Goal: Download file/media

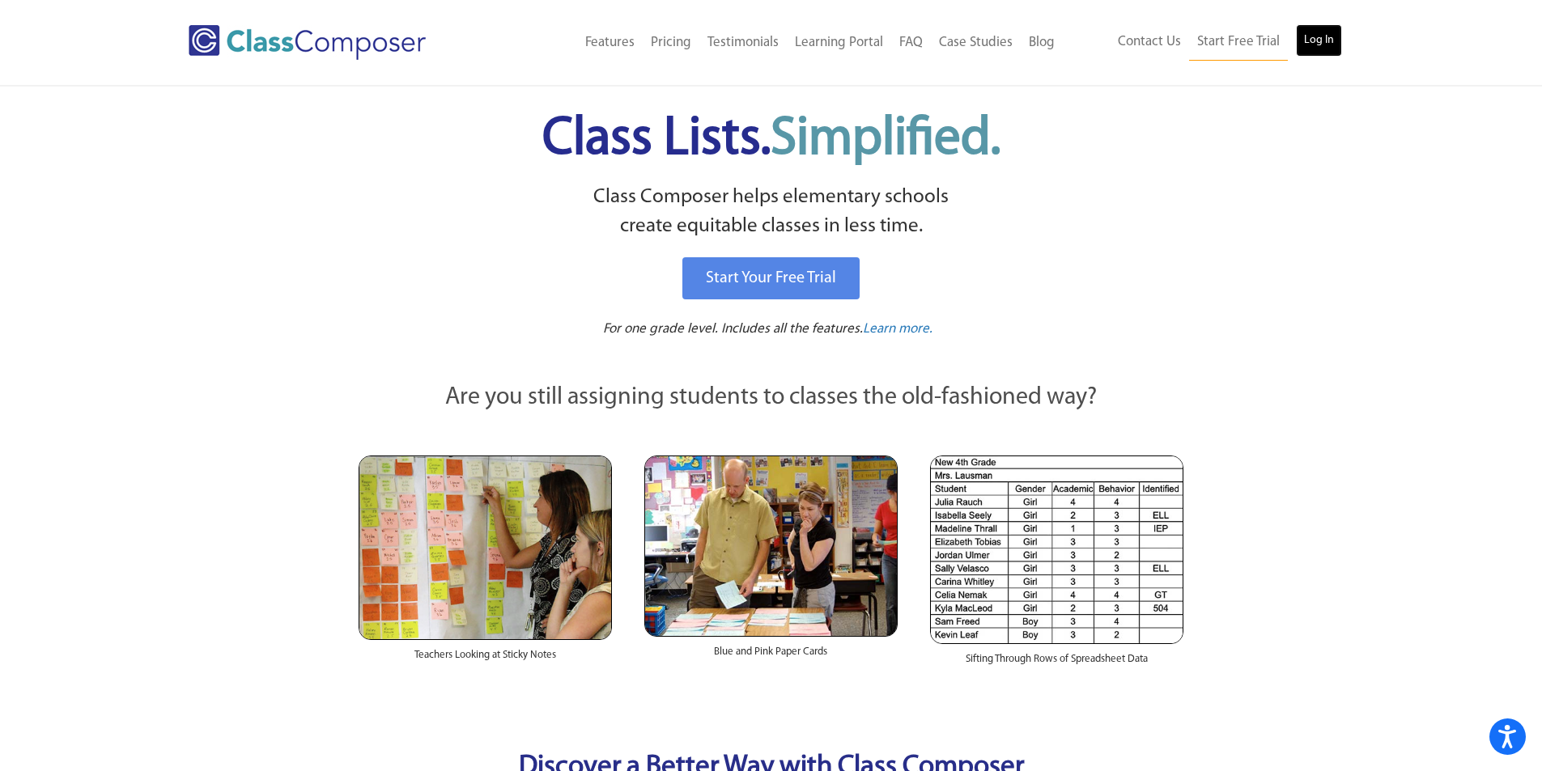
click at [1316, 43] on link "Log In" at bounding box center [1319, 40] width 46 height 32
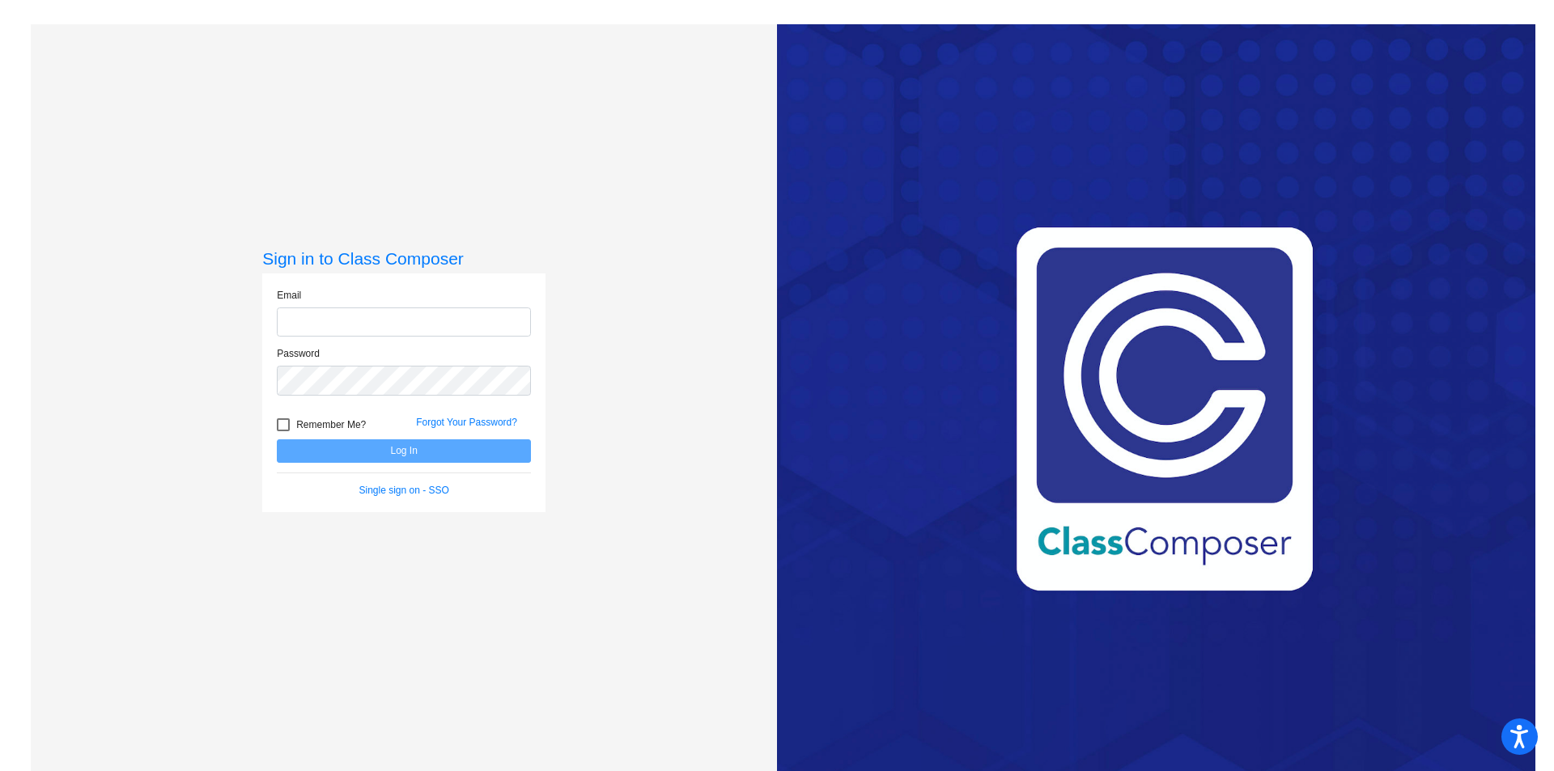
type input "binnsb@hudson.k12.oh.us"
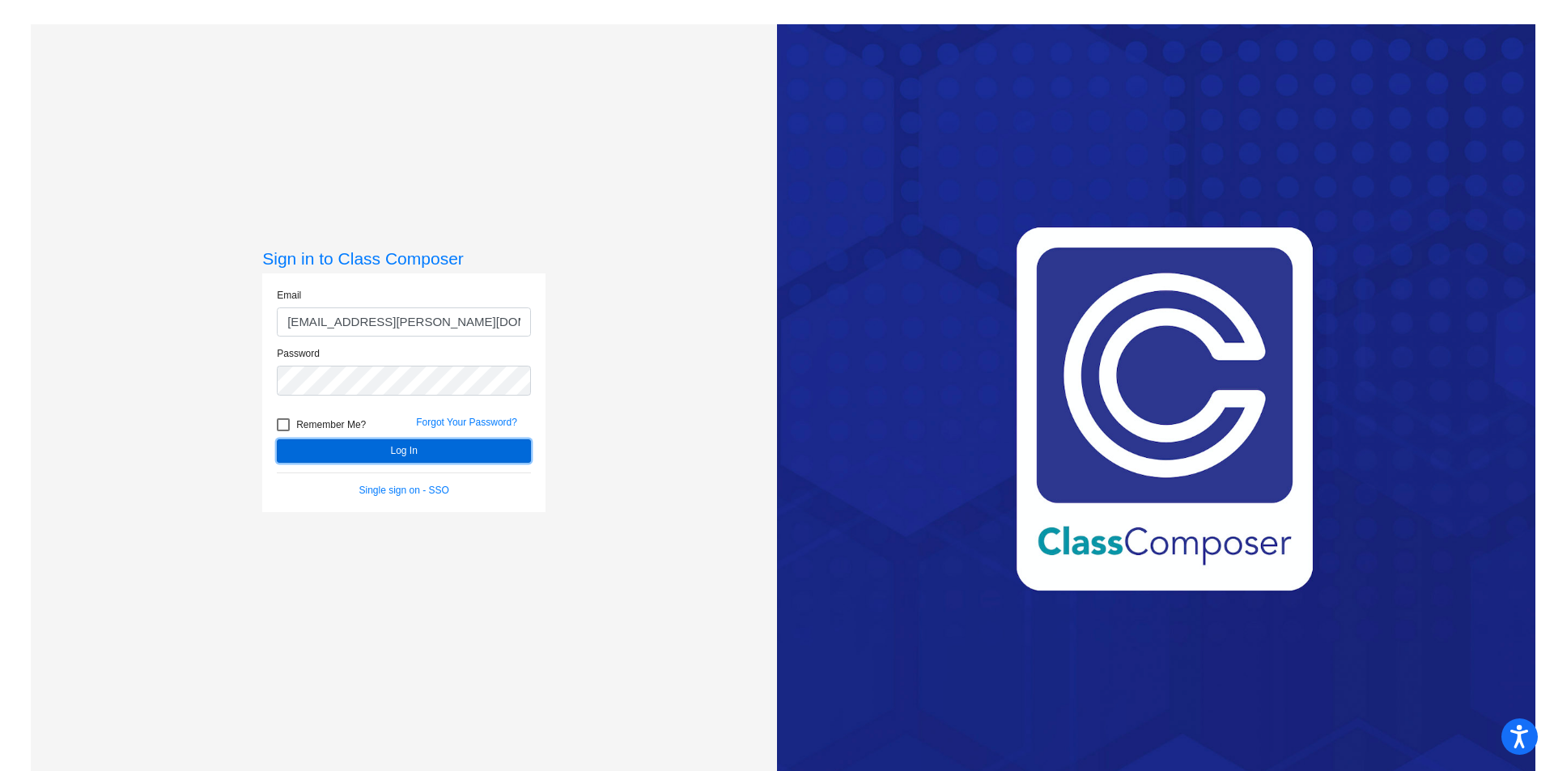
click at [377, 457] on button "Log In" at bounding box center [404, 451] width 254 height 23
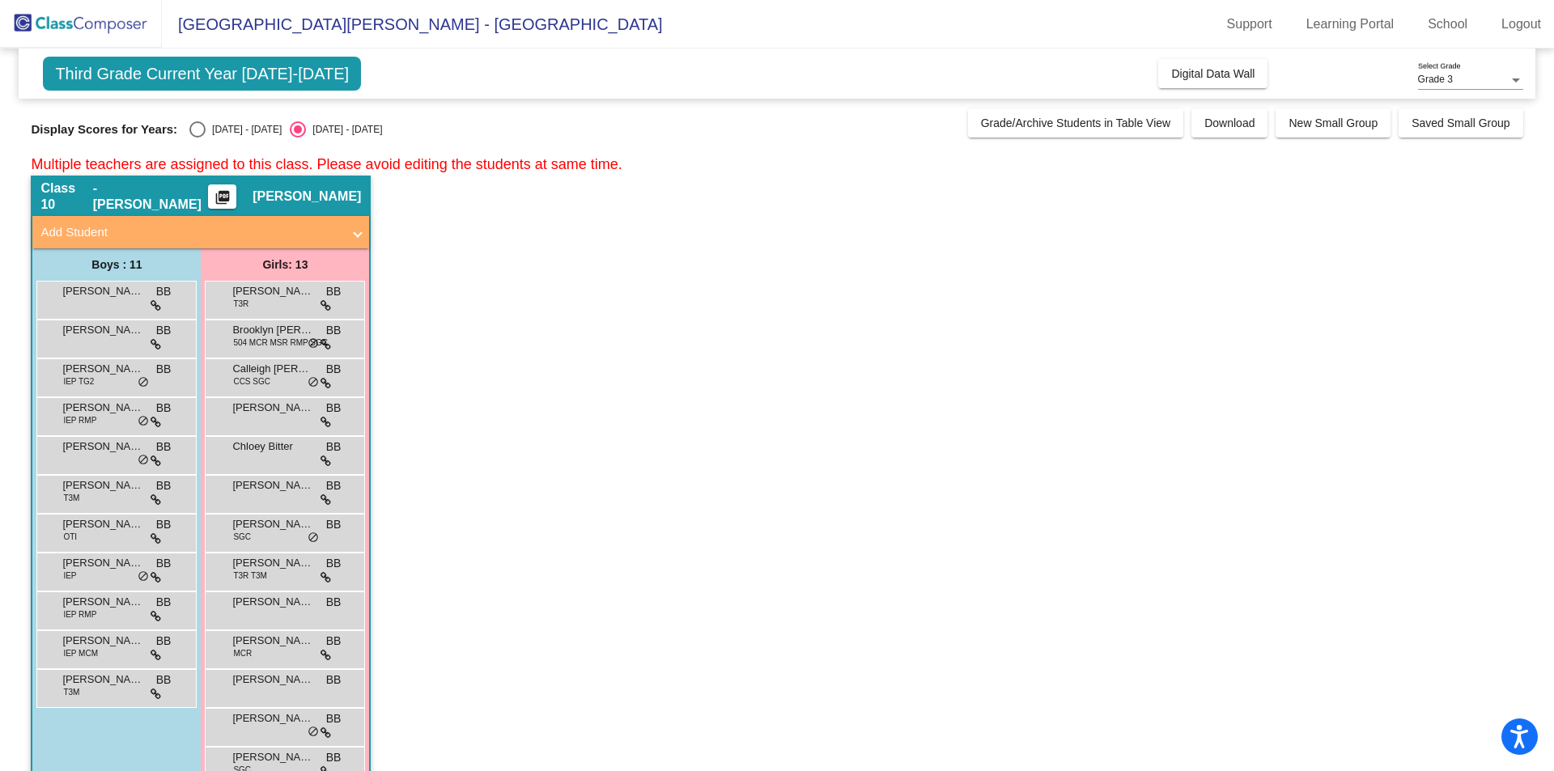
click at [193, 125] on div "Select an option" at bounding box center [197, 129] width 16 height 16
click at [197, 138] on input "2024 - 2025" at bounding box center [197, 138] width 1 height 1
radio input "true"
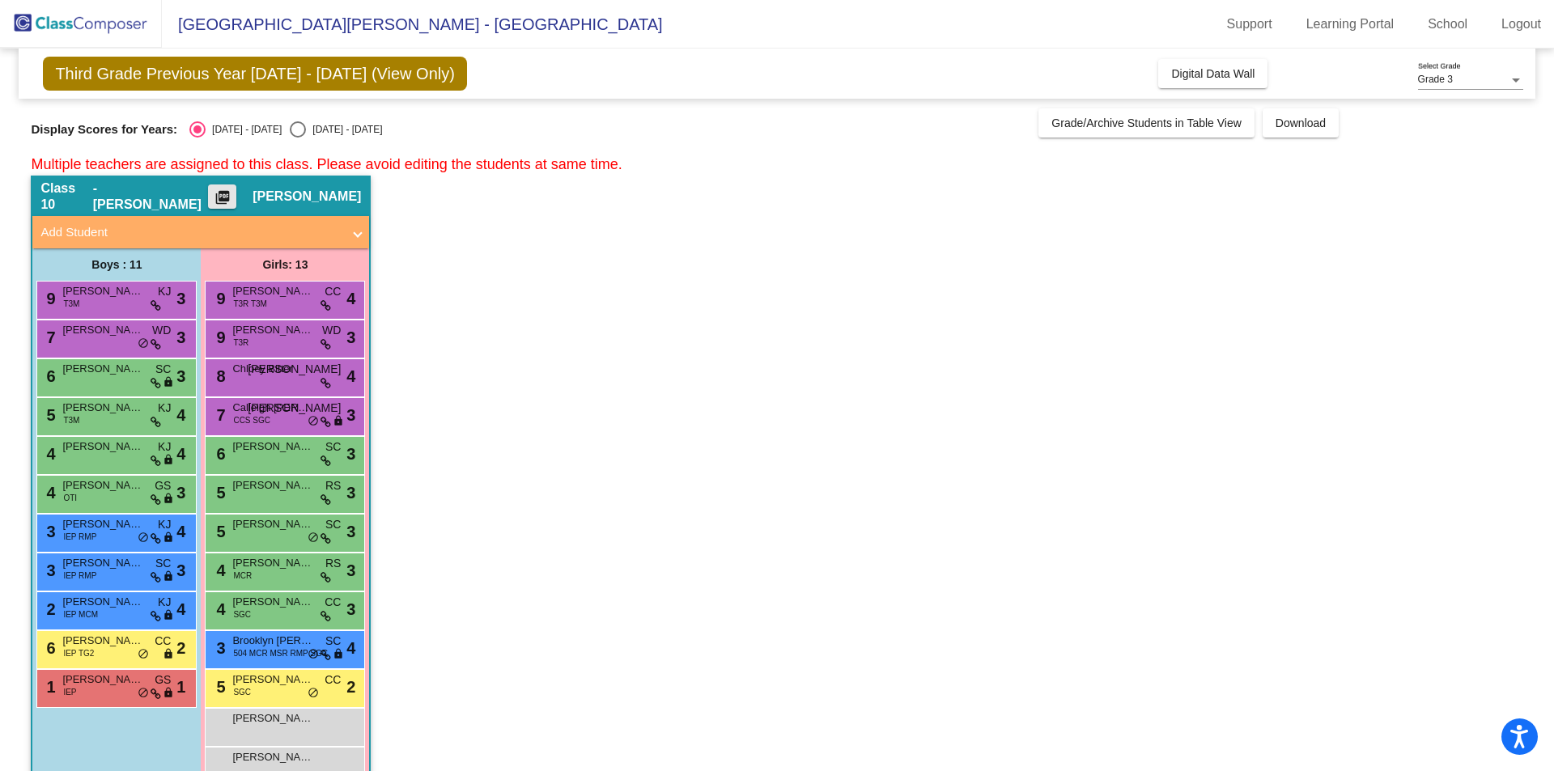
click at [232, 198] on mat-icon "picture_as_pdf" at bounding box center [222, 200] width 19 height 23
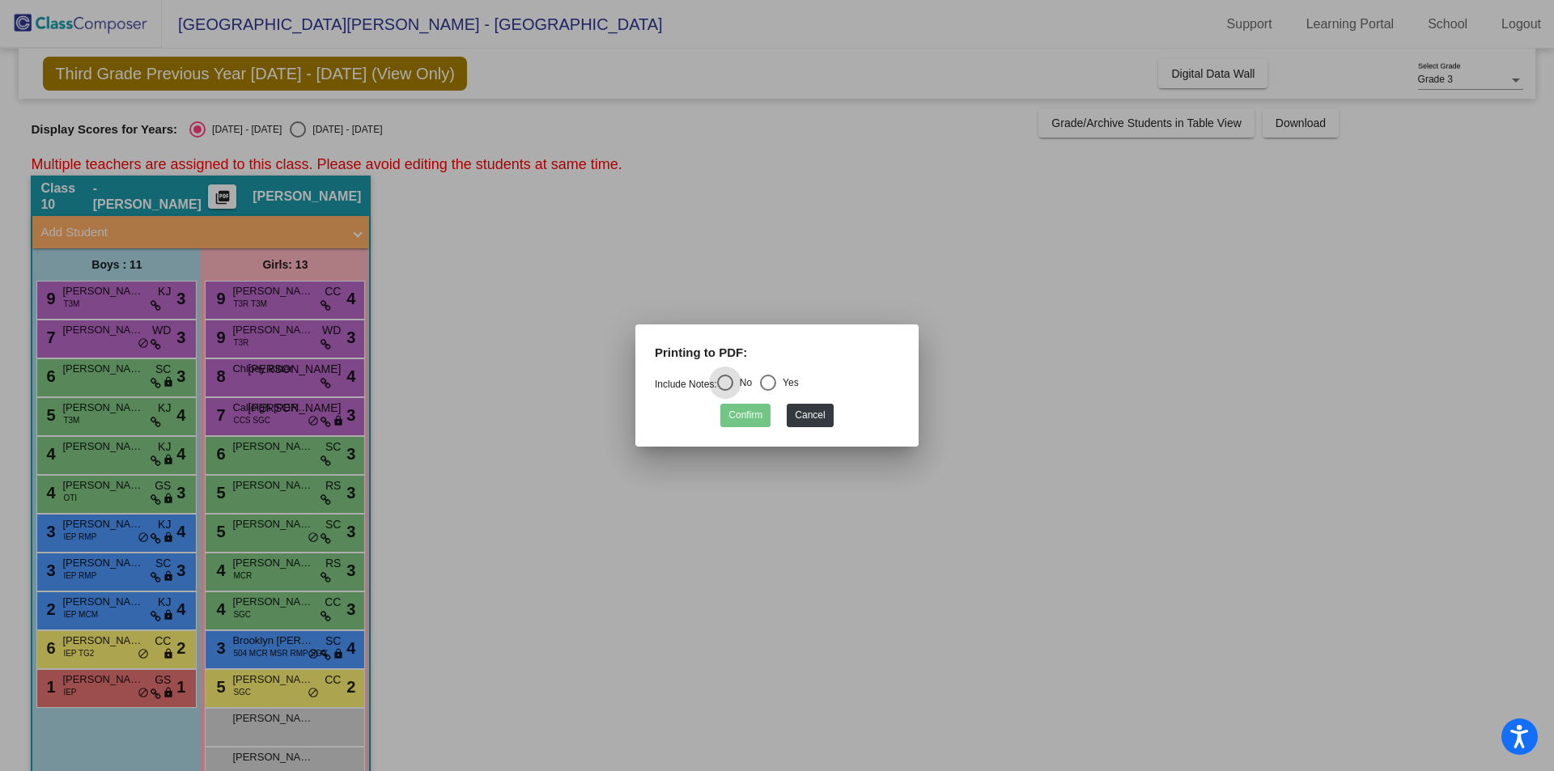
click at [775, 384] on div "Select an option" at bounding box center [768, 383] width 16 height 16
click at [768, 391] on input "Yes" at bounding box center [767, 391] width 1 height 1
radio input "true"
click at [741, 414] on button "Confirm" at bounding box center [745, 415] width 50 height 23
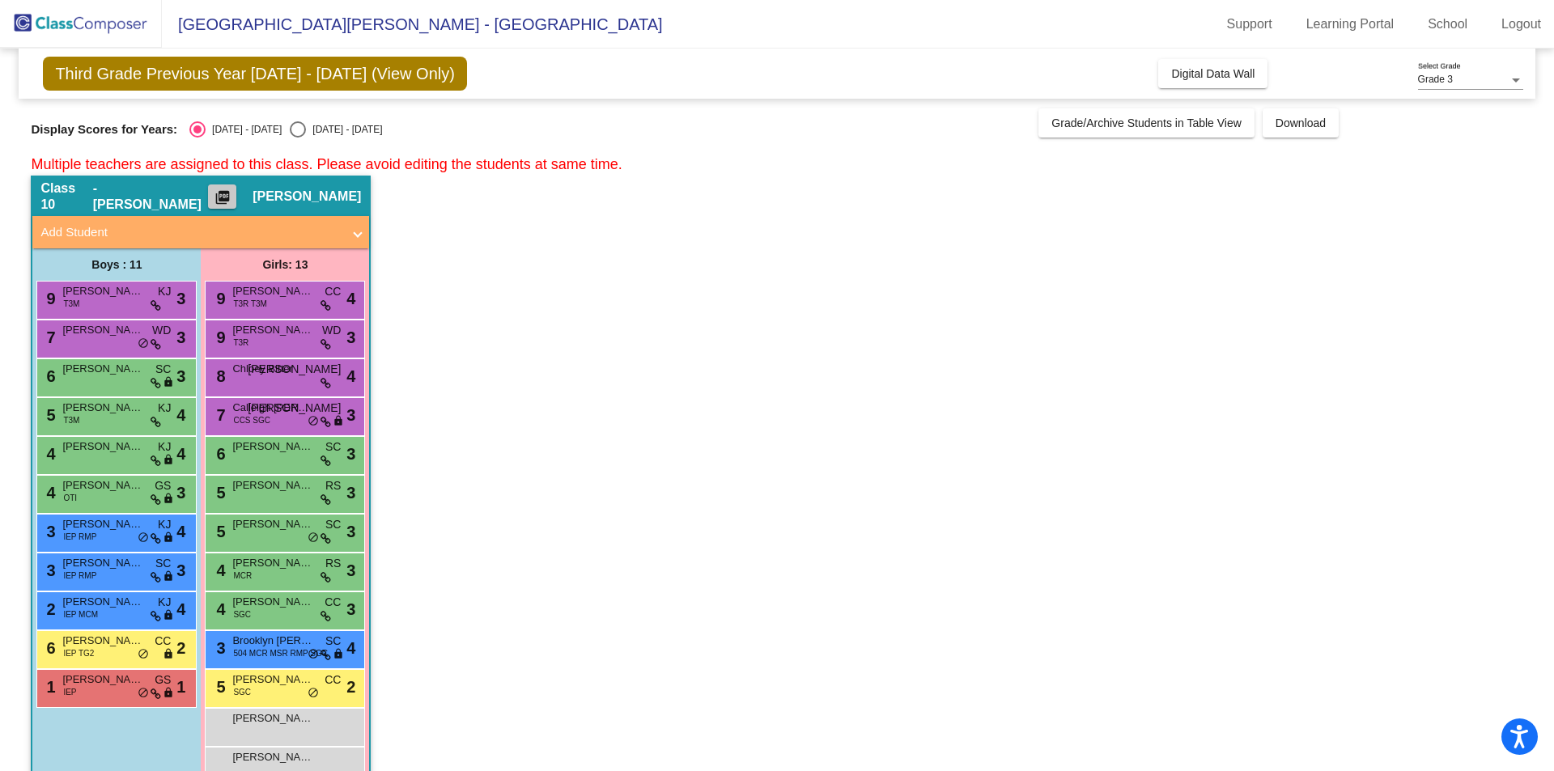
click at [232, 193] on mat-icon "picture_as_pdf" at bounding box center [222, 200] width 19 height 23
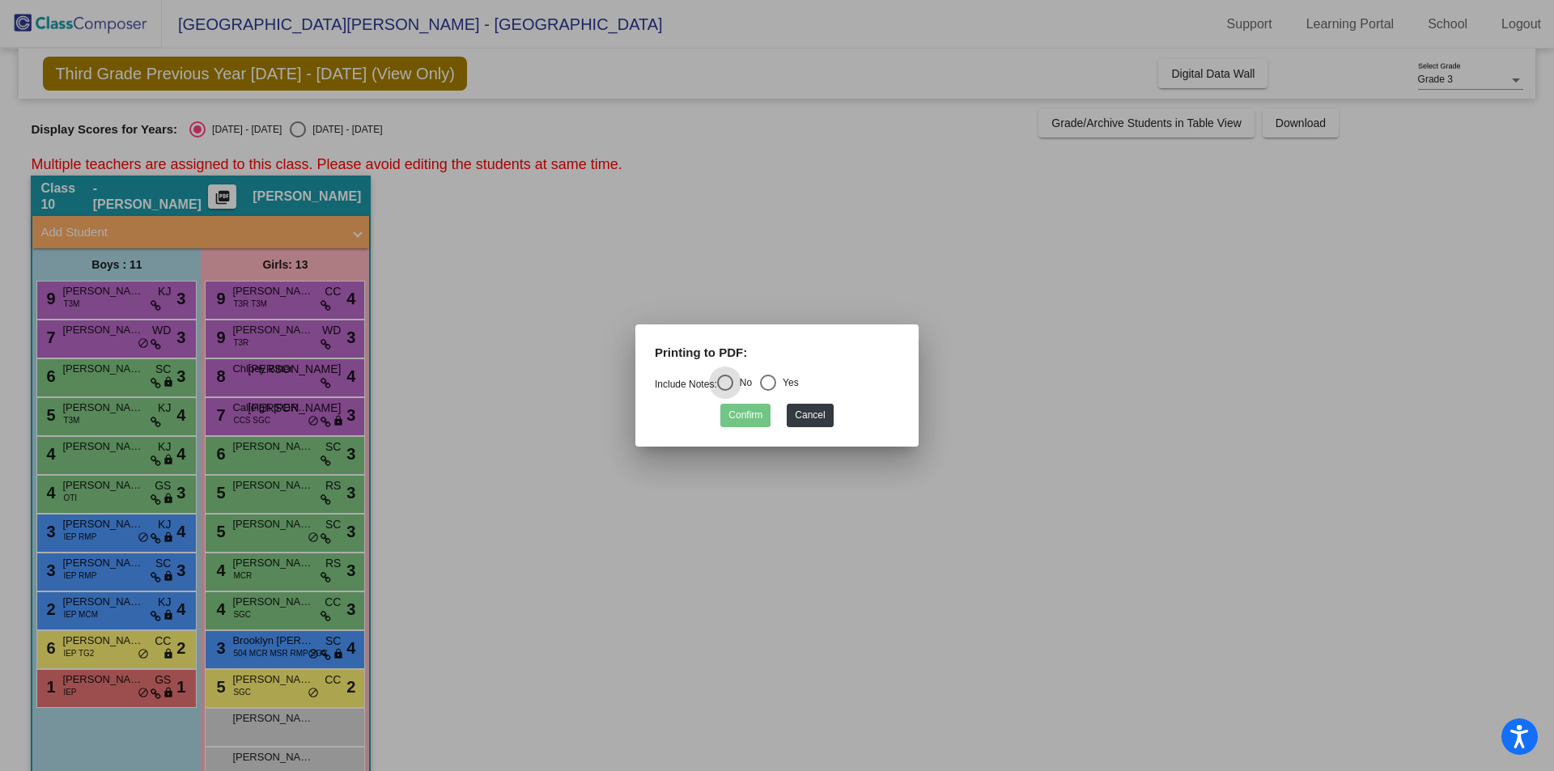
click at [776, 379] on div "Select an option" at bounding box center [768, 383] width 16 height 16
click at [768, 391] on input "Yes" at bounding box center [767, 391] width 1 height 1
radio input "true"
click at [748, 410] on button "Confirm" at bounding box center [745, 415] width 50 height 23
